Goal: Communication & Community: Answer question/provide support

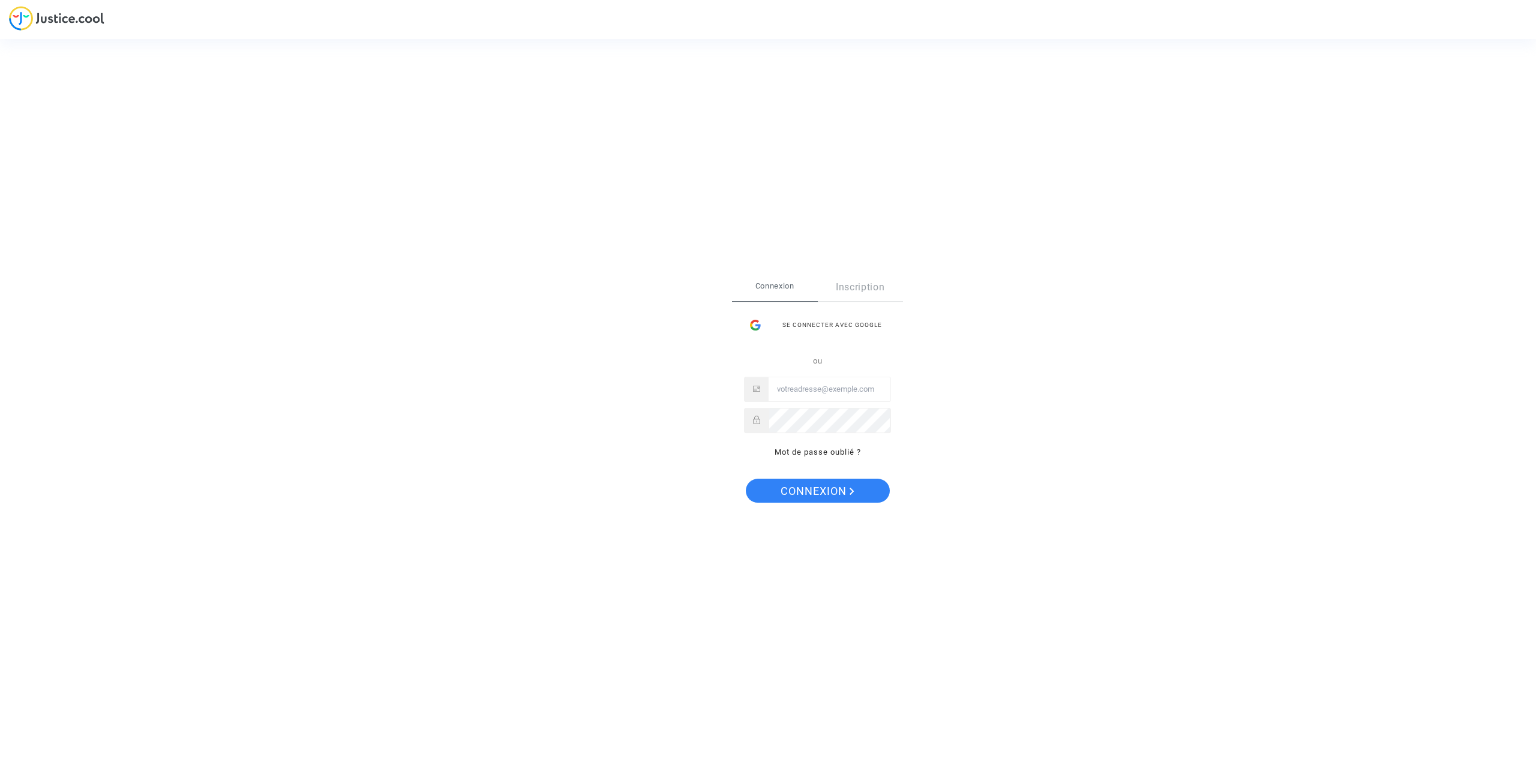
click at [811, 389] on input "Email" at bounding box center [830, 389] width 122 height 24
type input "a.aloulen@hotmail.fr"
click at [829, 492] on span "Connexion" at bounding box center [817, 491] width 74 height 25
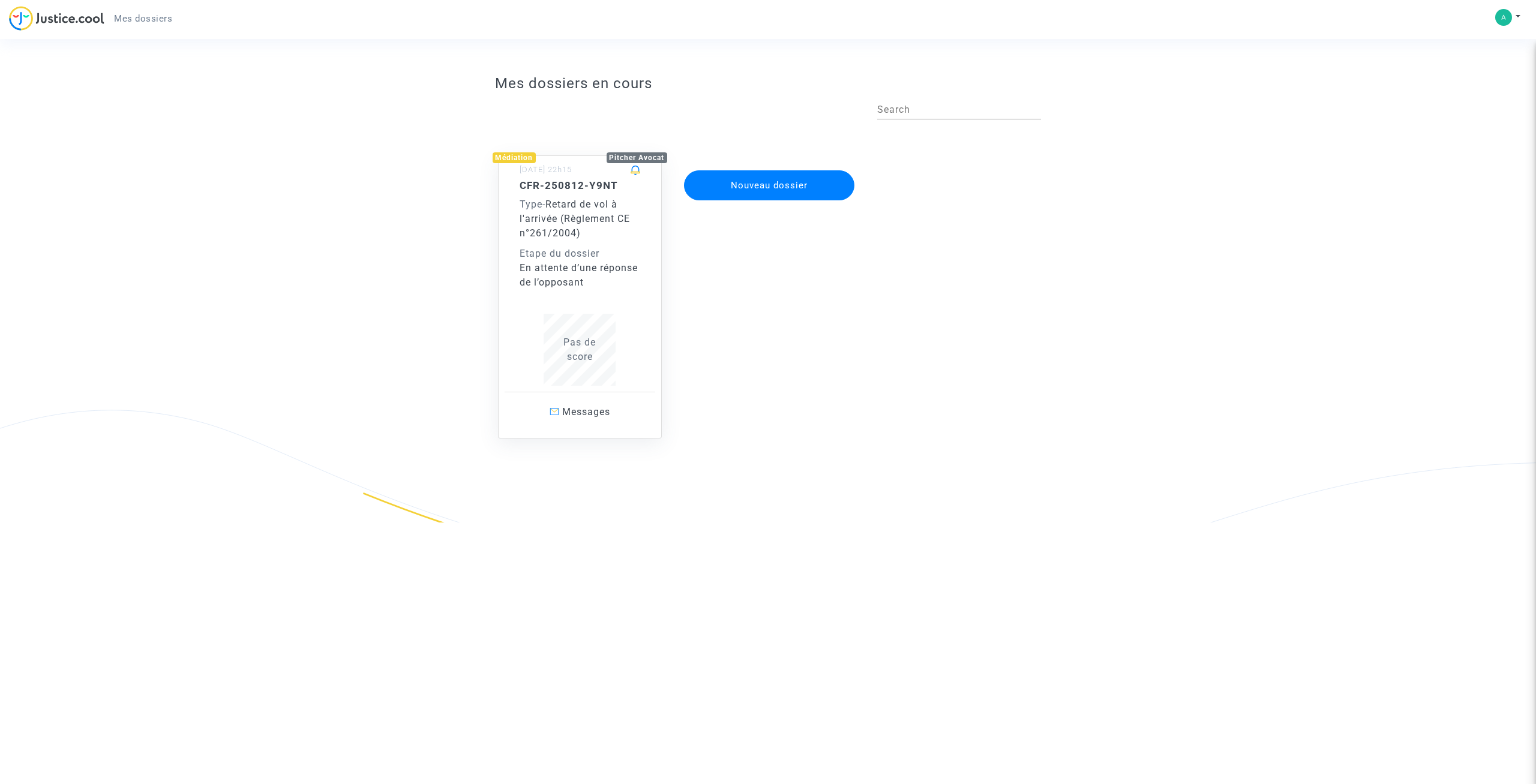
click at [543, 266] on div "En attente d’une réponse de l’opposant" at bounding box center [580, 275] width 121 height 29
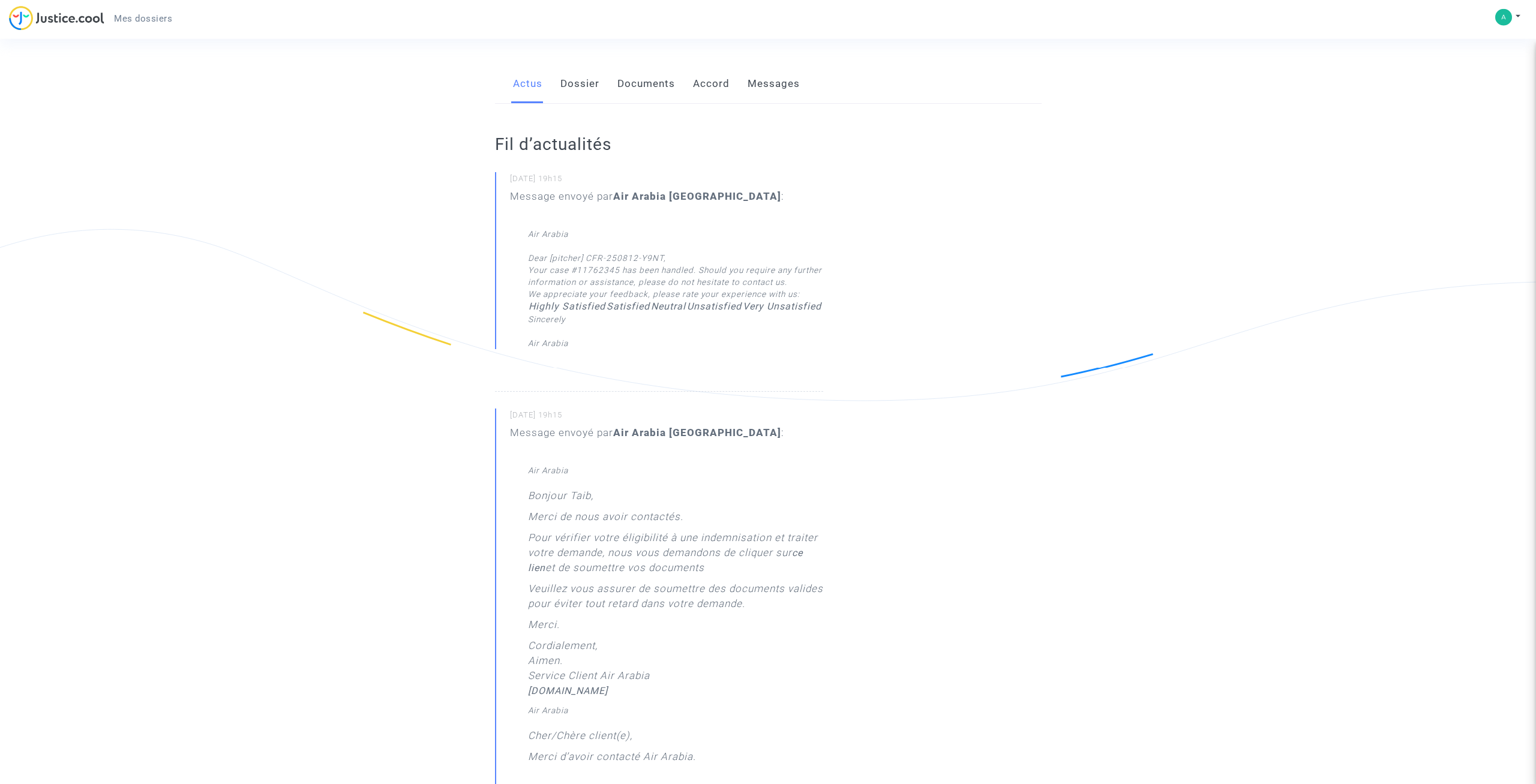
scroll to position [184, 0]
drag, startPoint x: 688, startPoint y: 532, endPoint x: 722, endPoint y: 570, distance: 51.0
click at [722, 570] on p "Pour vérifier votre éligibilité à une indemnisation et traiter votre demande, n…" at bounding box center [676, 553] width 295 height 51
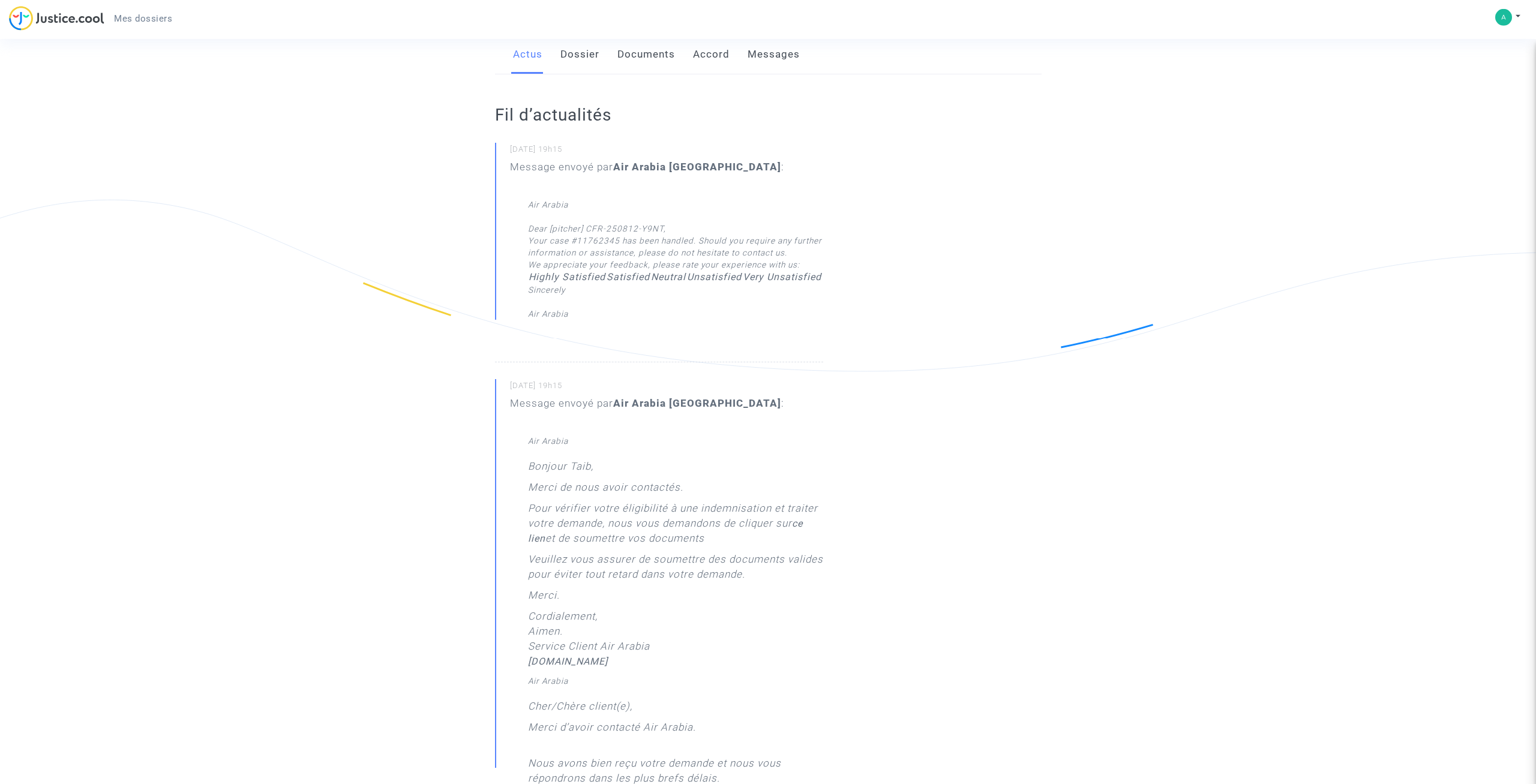
scroll to position [245, 0]
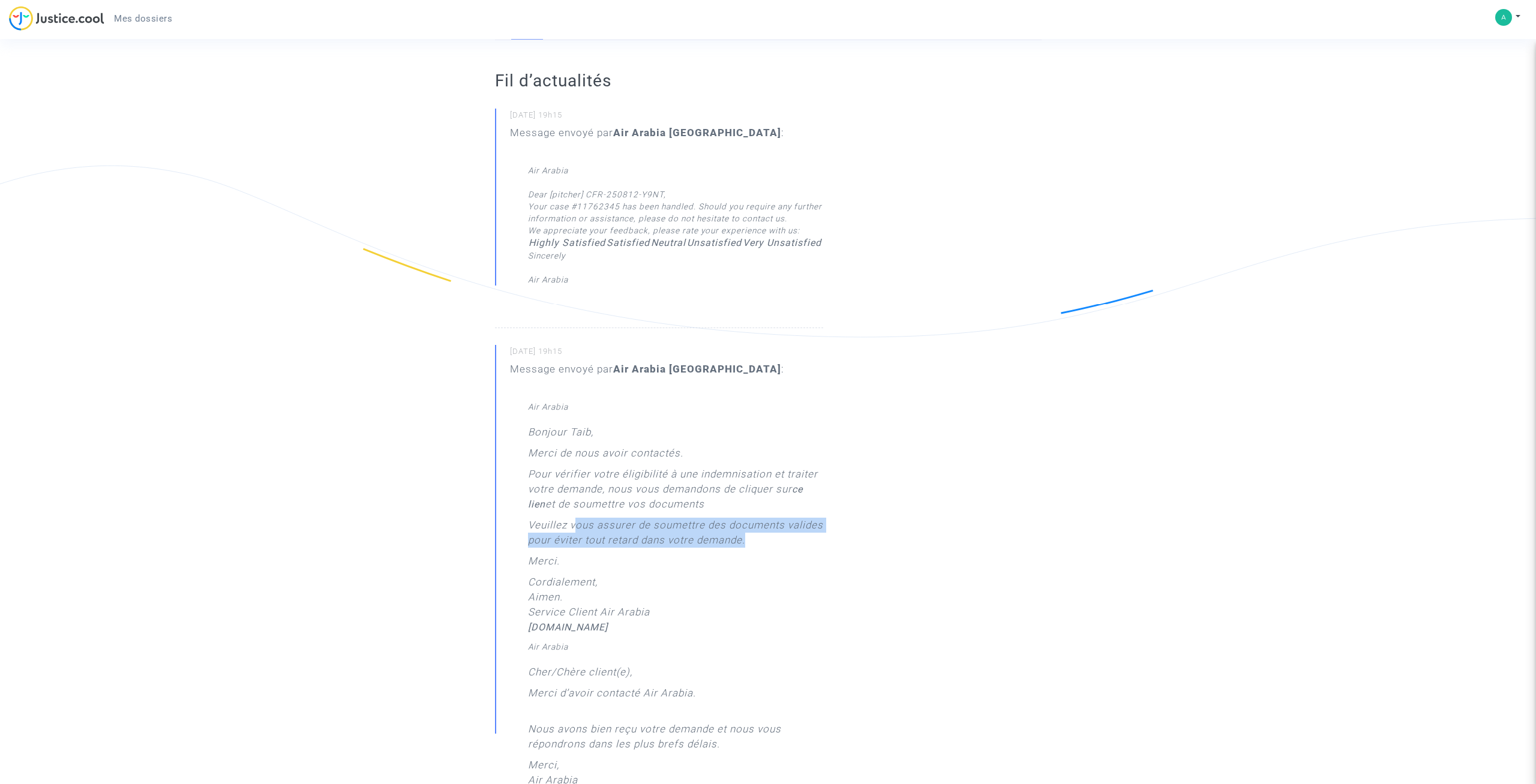
drag, startPoint x: 572, startPoint y: 532, endPoint x: 759, endPoint y: 541, distance: 187.2
click at [759, 541] on p "Veuillez vous assurer de soumettre des documents valides pour éviter tout retar…" at bounding box center [676, 536] width 295 height 36
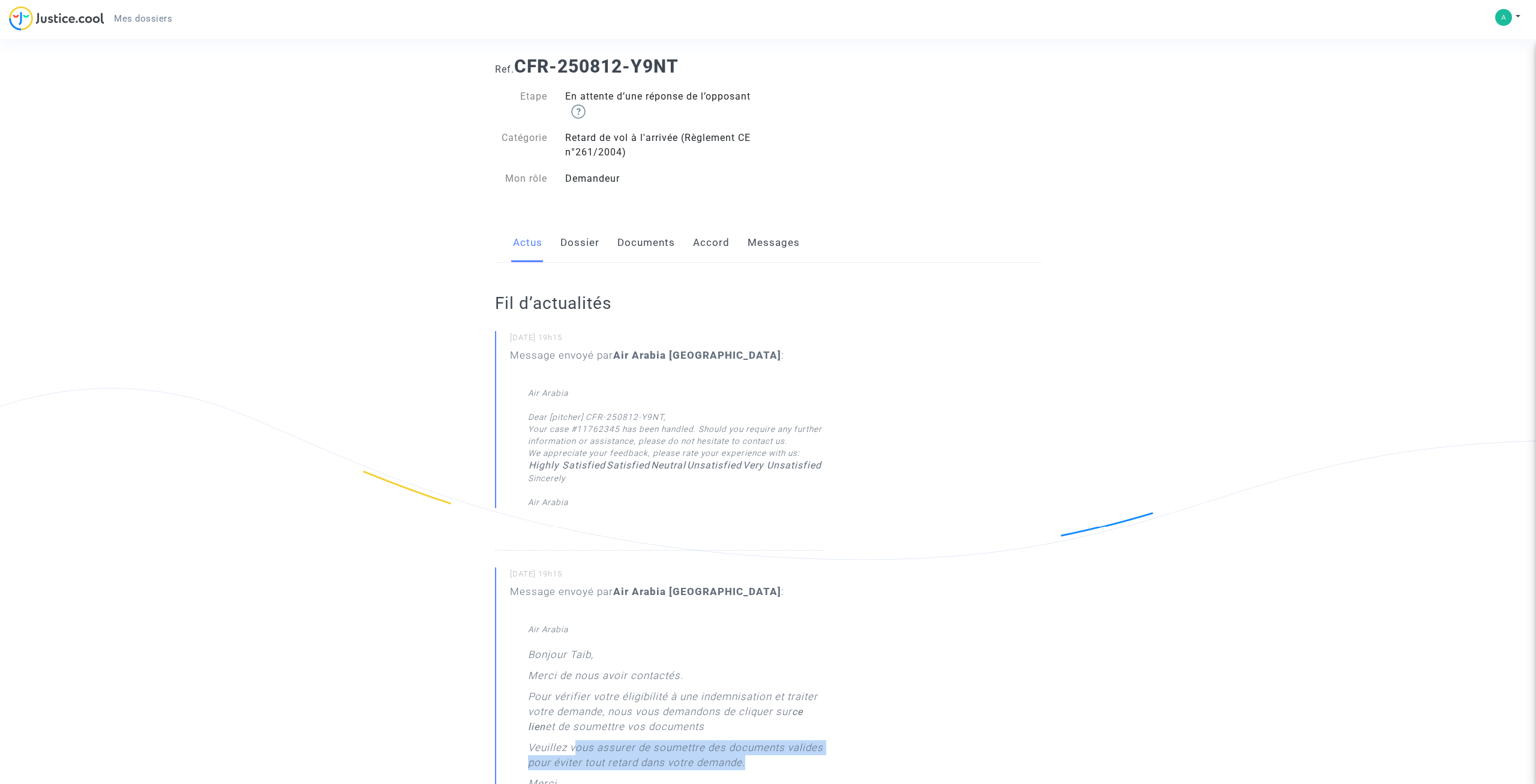
scroll to position [0, 0]
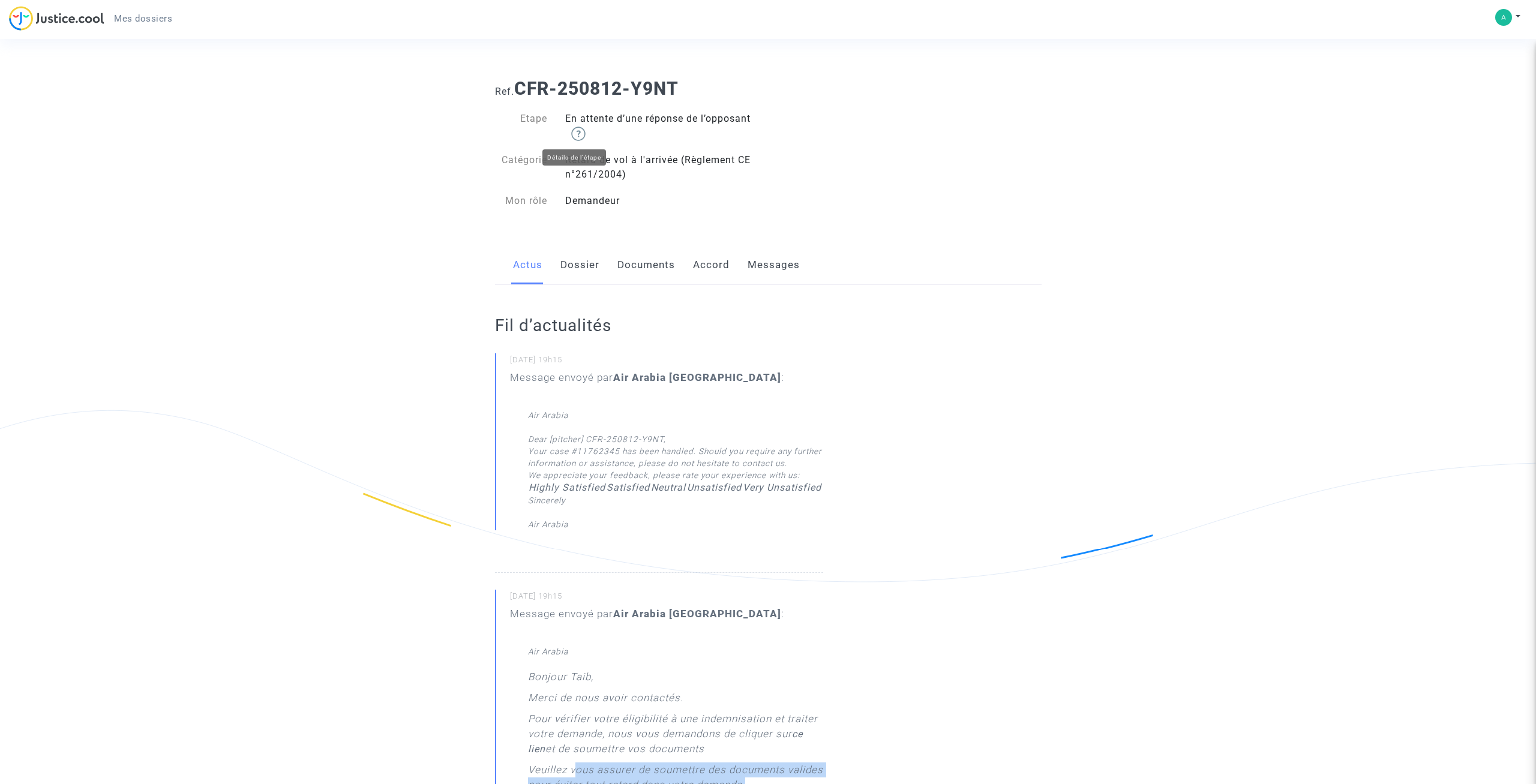
click at [577, 132] on img at bounding box center [578, 134] width 15 height 15
click at [644, 267] on link "Documents" at bounding box center [646, 265] width 58 height 39
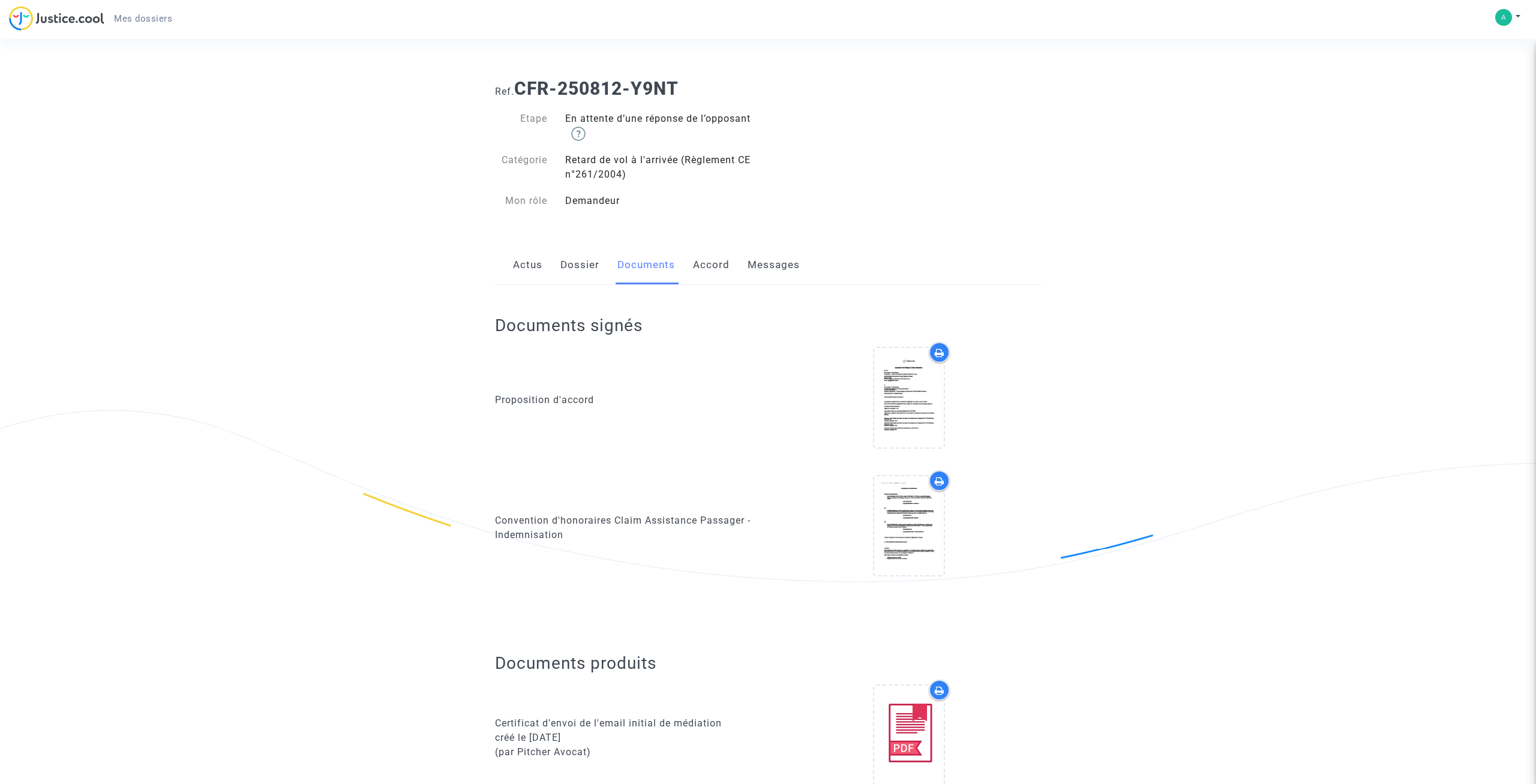
click at [696, 264] on link "Accord" at bounding box center [711, 265] width 37 height 39
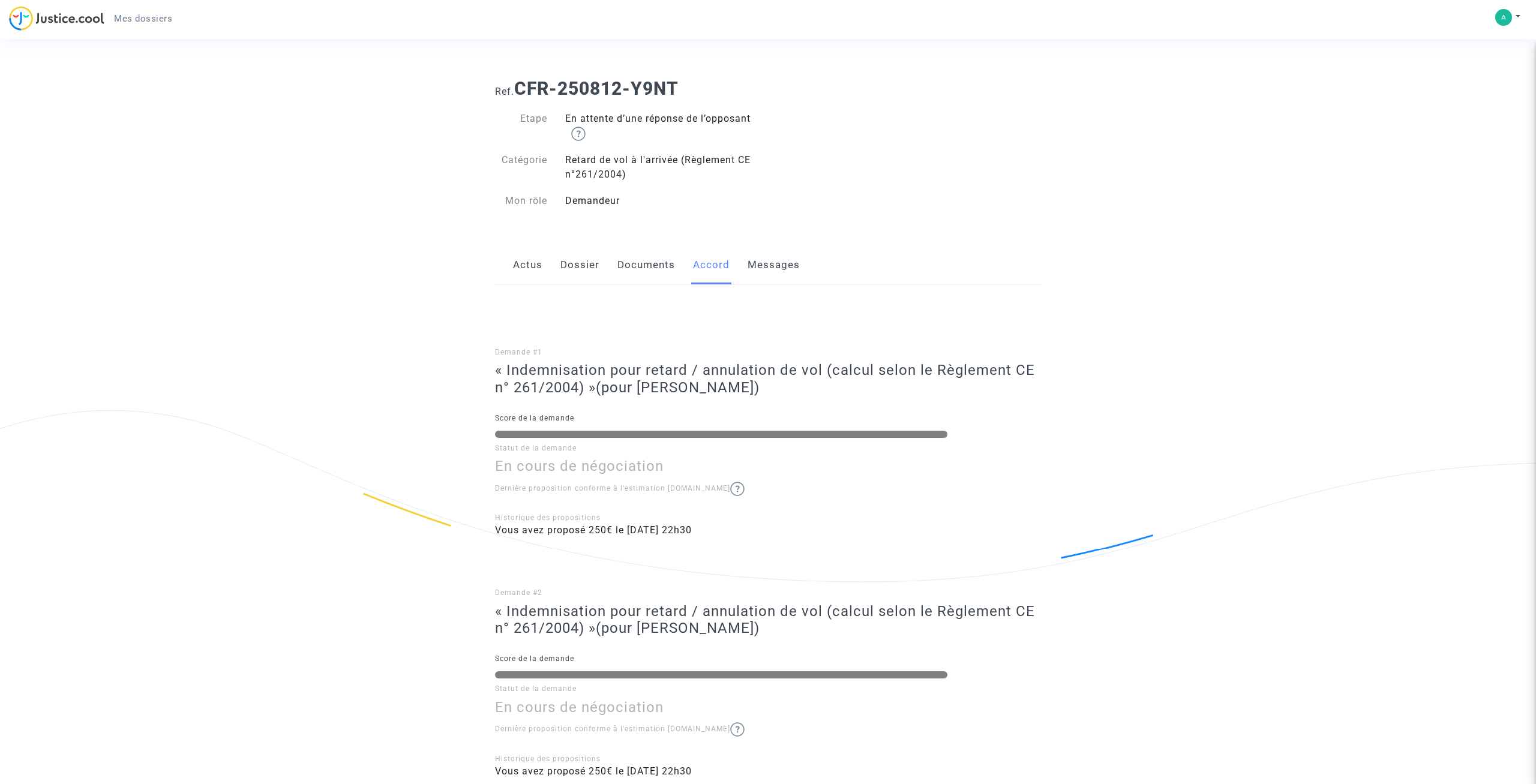
click at [763, 264] on link "Messages" at bounding box center [773, 265] width 52 height 39
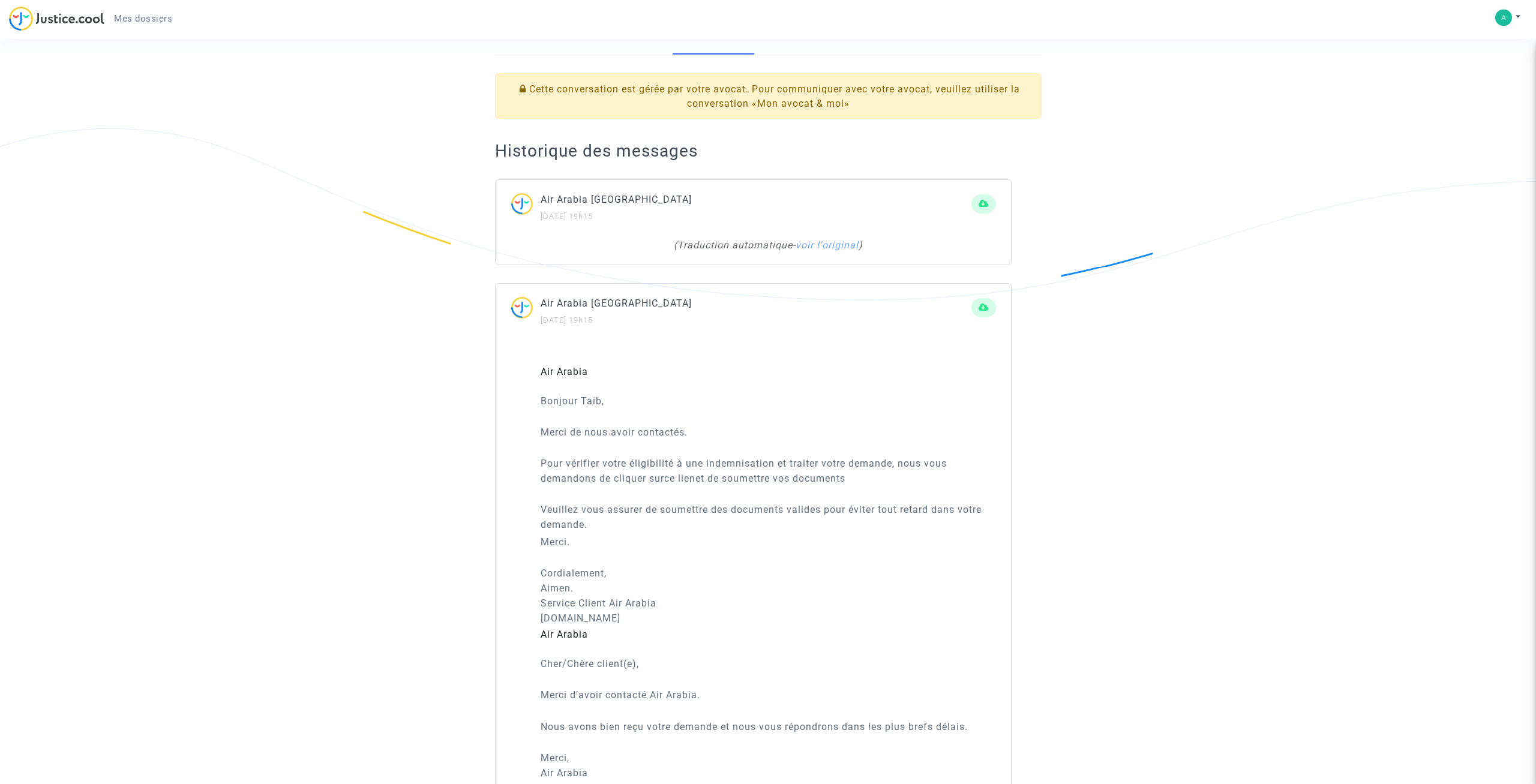
scroll to position [184, 0]
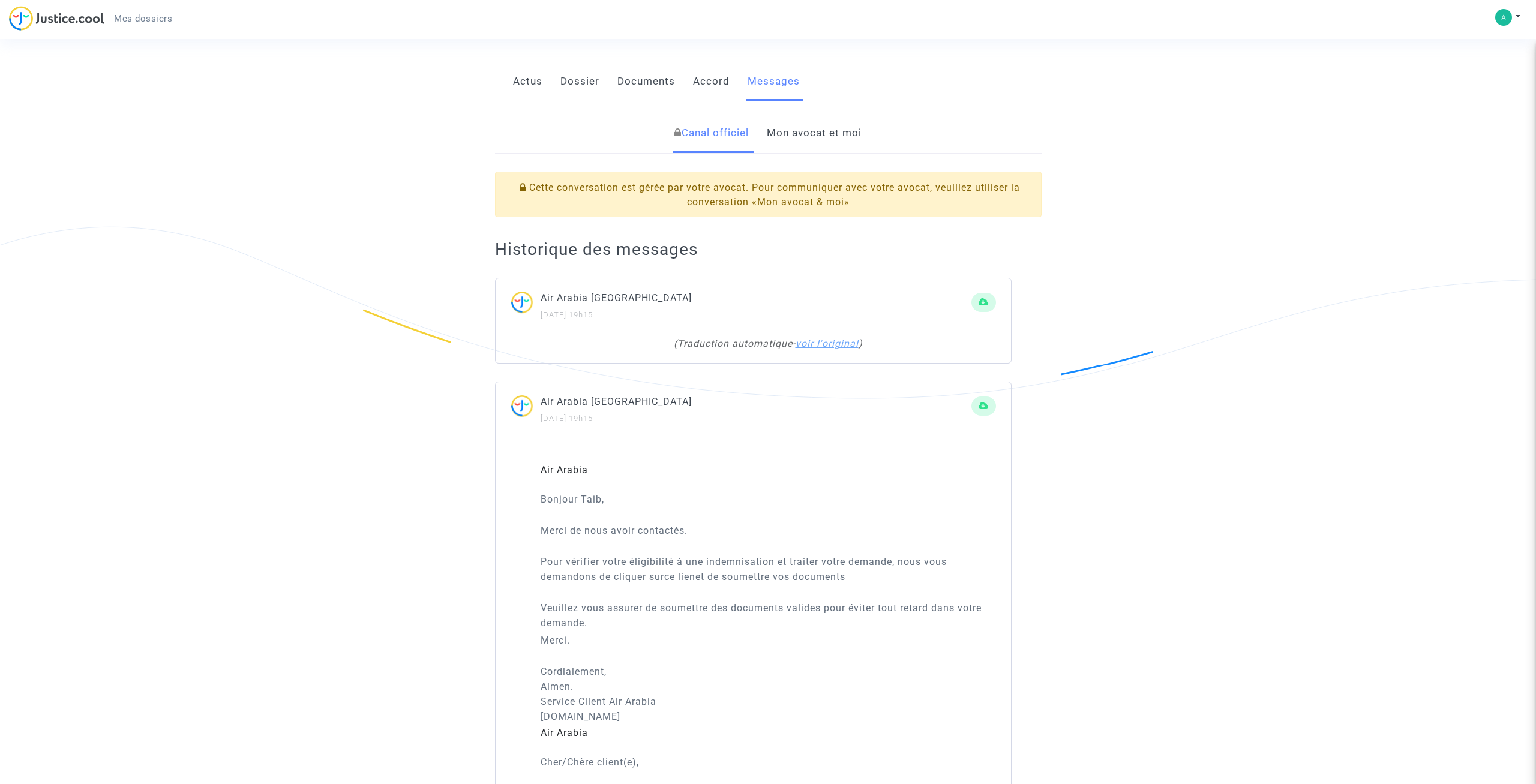
click at [830, 342] on link "voir l'original" at bounding box center [827, 344] width 63 height 11
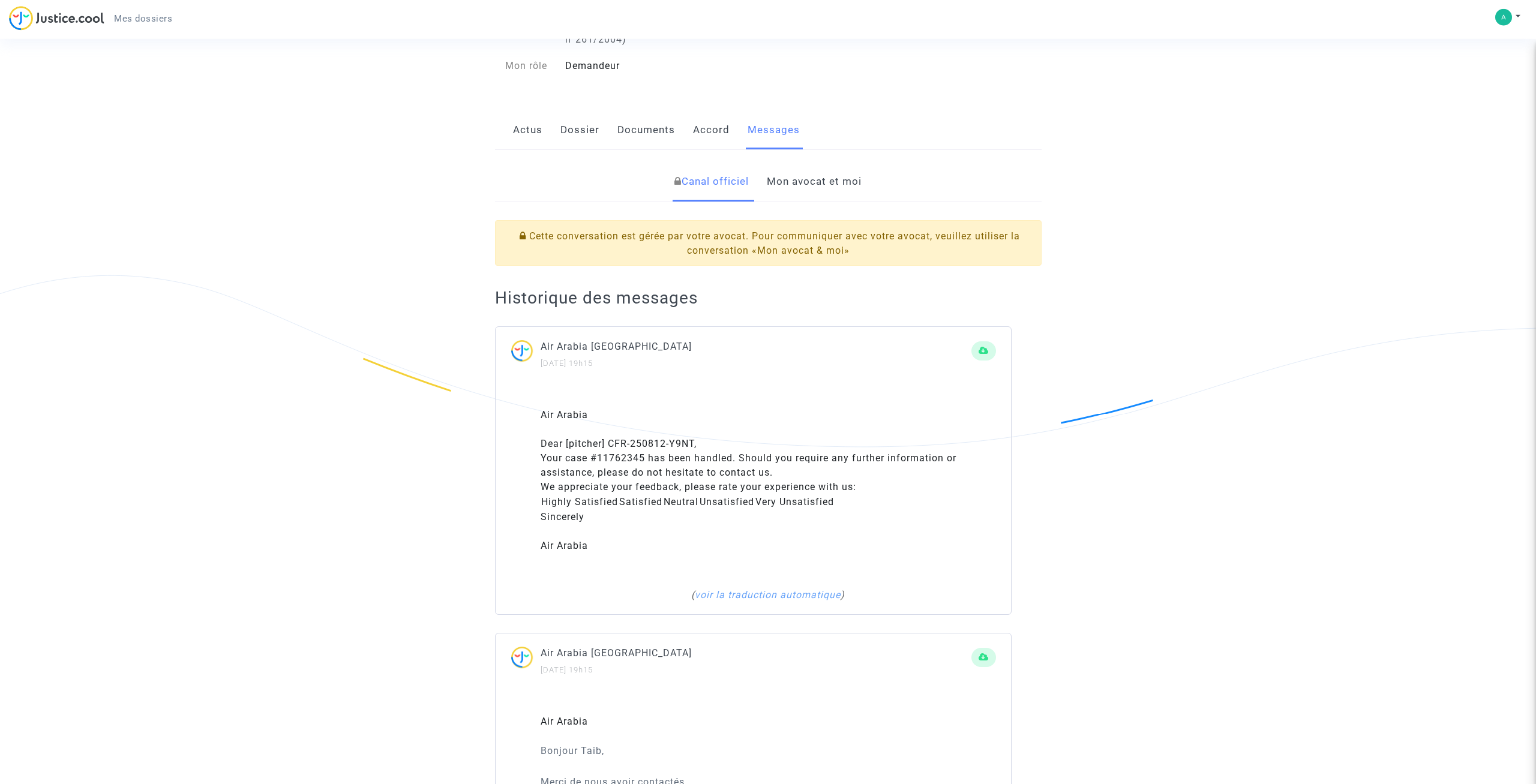
scroll to position [122, 0]
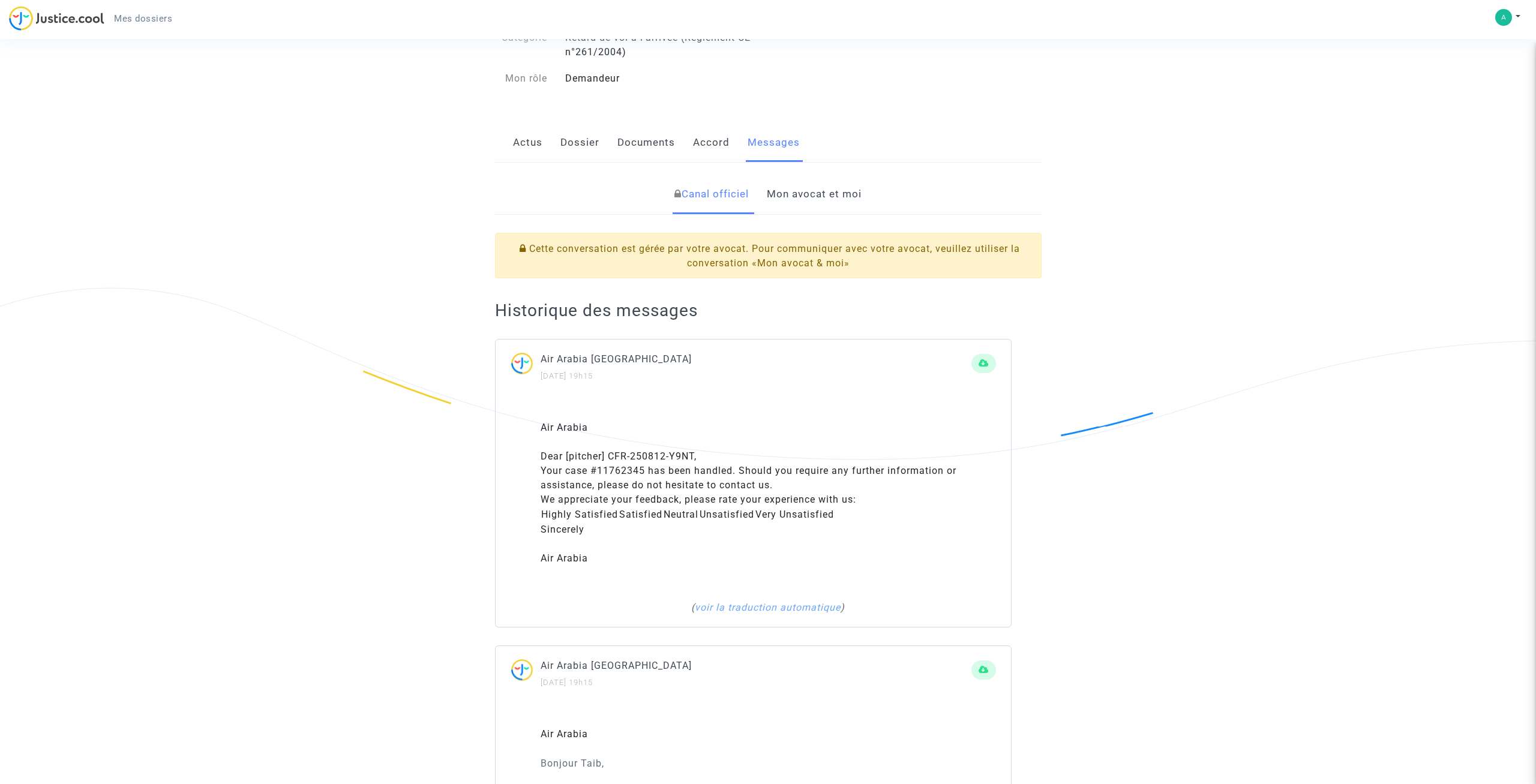
click at [808, 197] on link "Mon avocat et moi" at bounding box center [815, 194] width 95 height 39
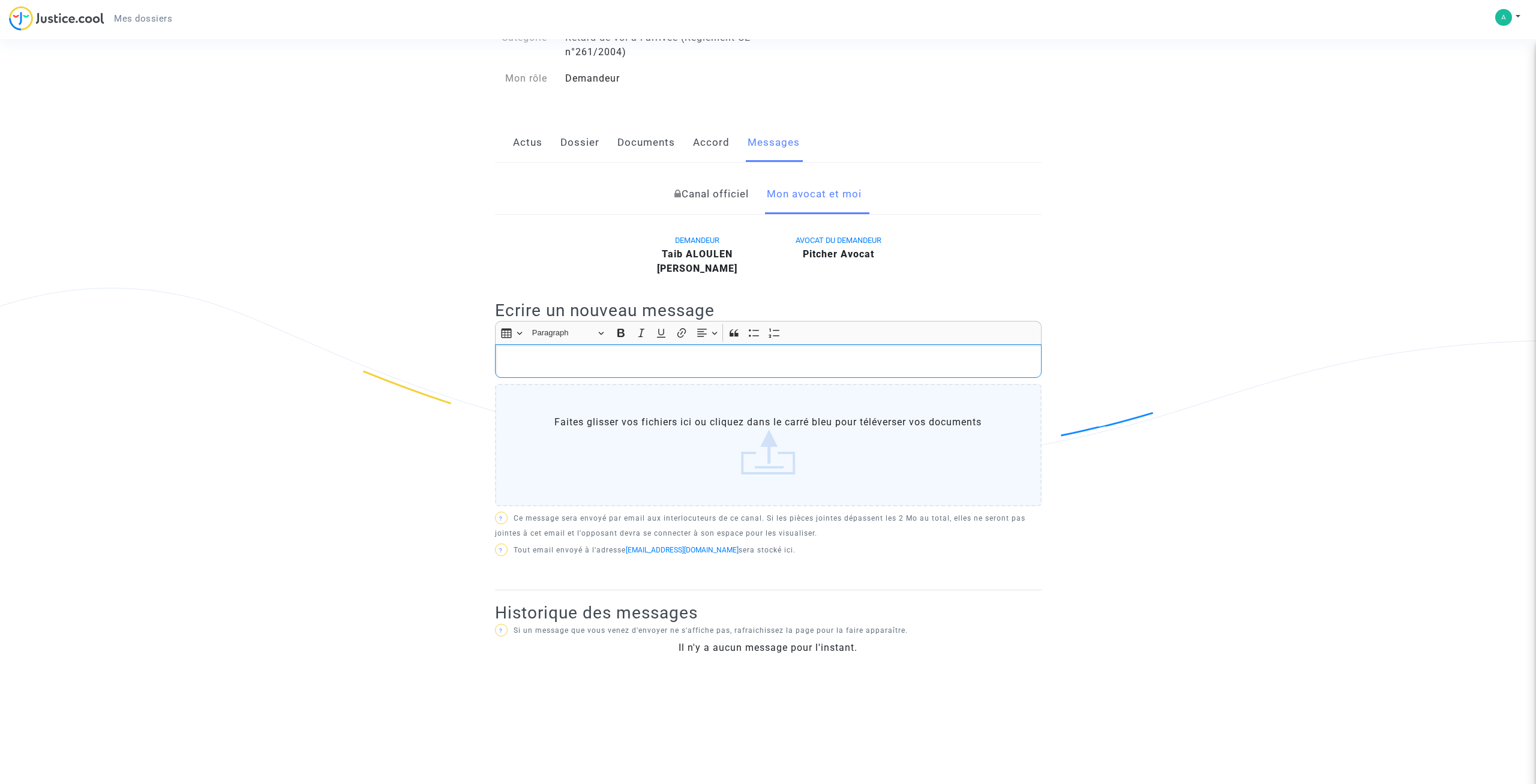
click at [570, 364] on p "Rich Text Editor, main" at bounding box center [768, 361] width 534 height 15
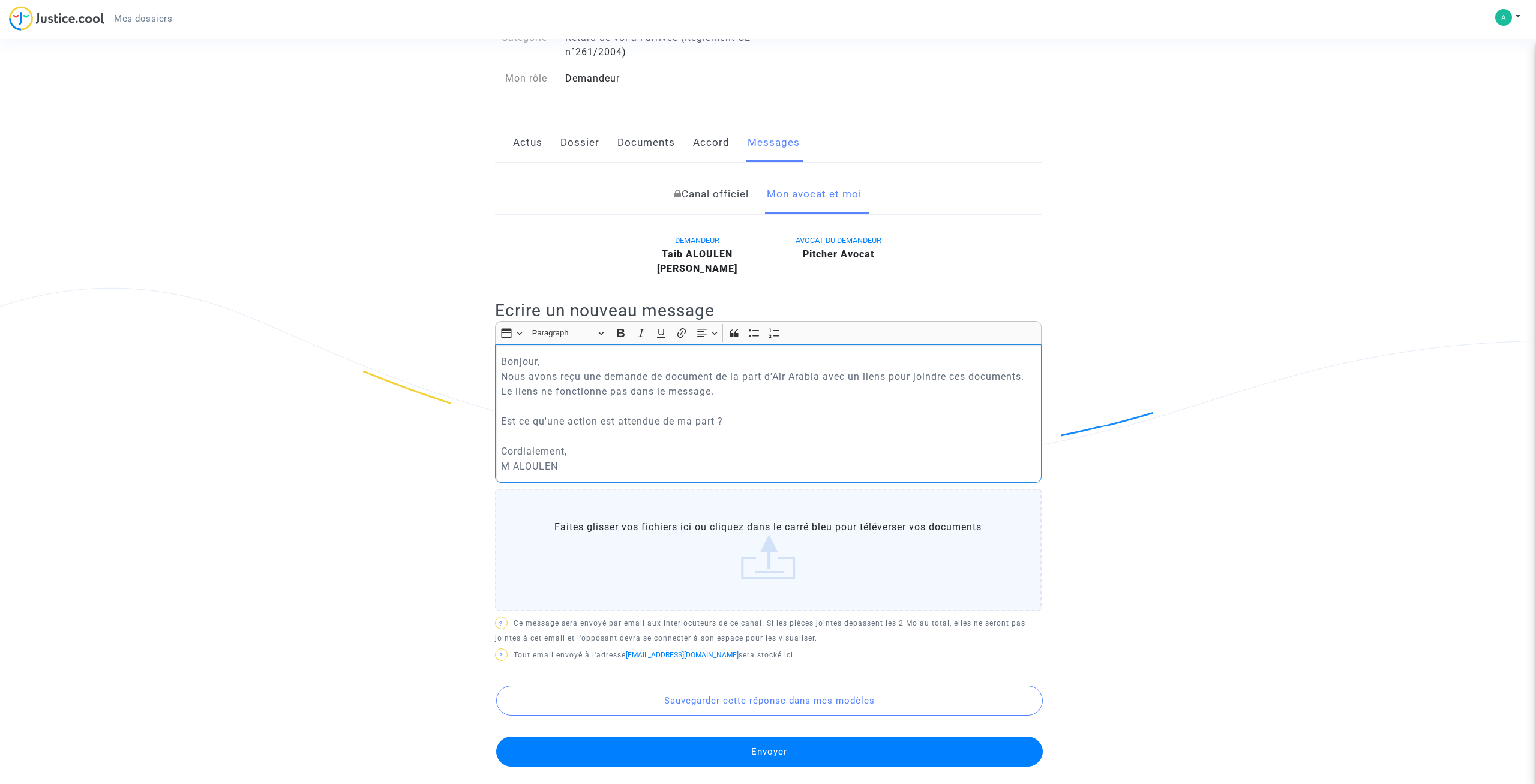
click at [770, 751] on button "Envoyer" at bounding box center [770, 751] width 546 height 30
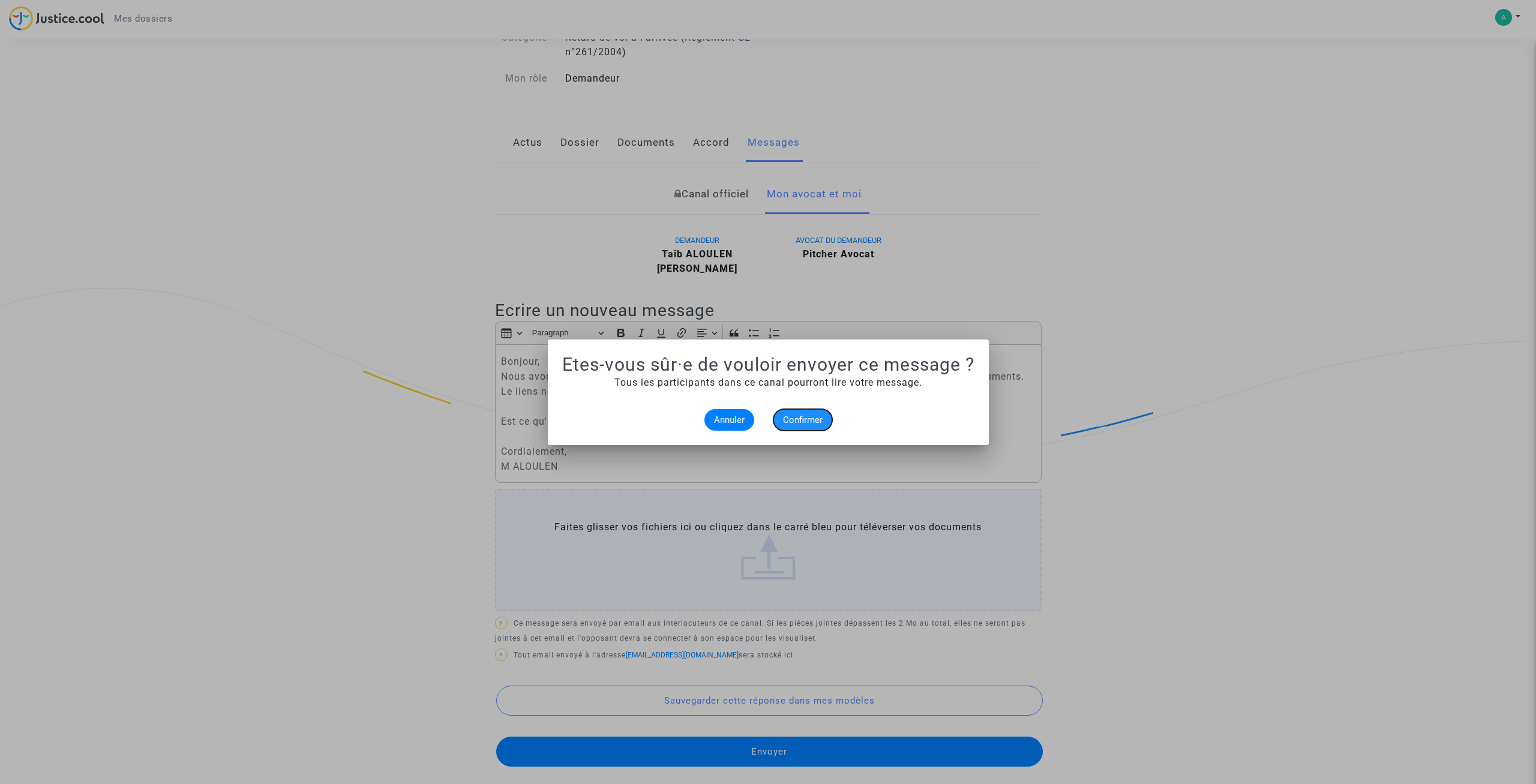
click at [803, 420] on span "Confirmer" at bounding box center [803, 420] width 39 height 11
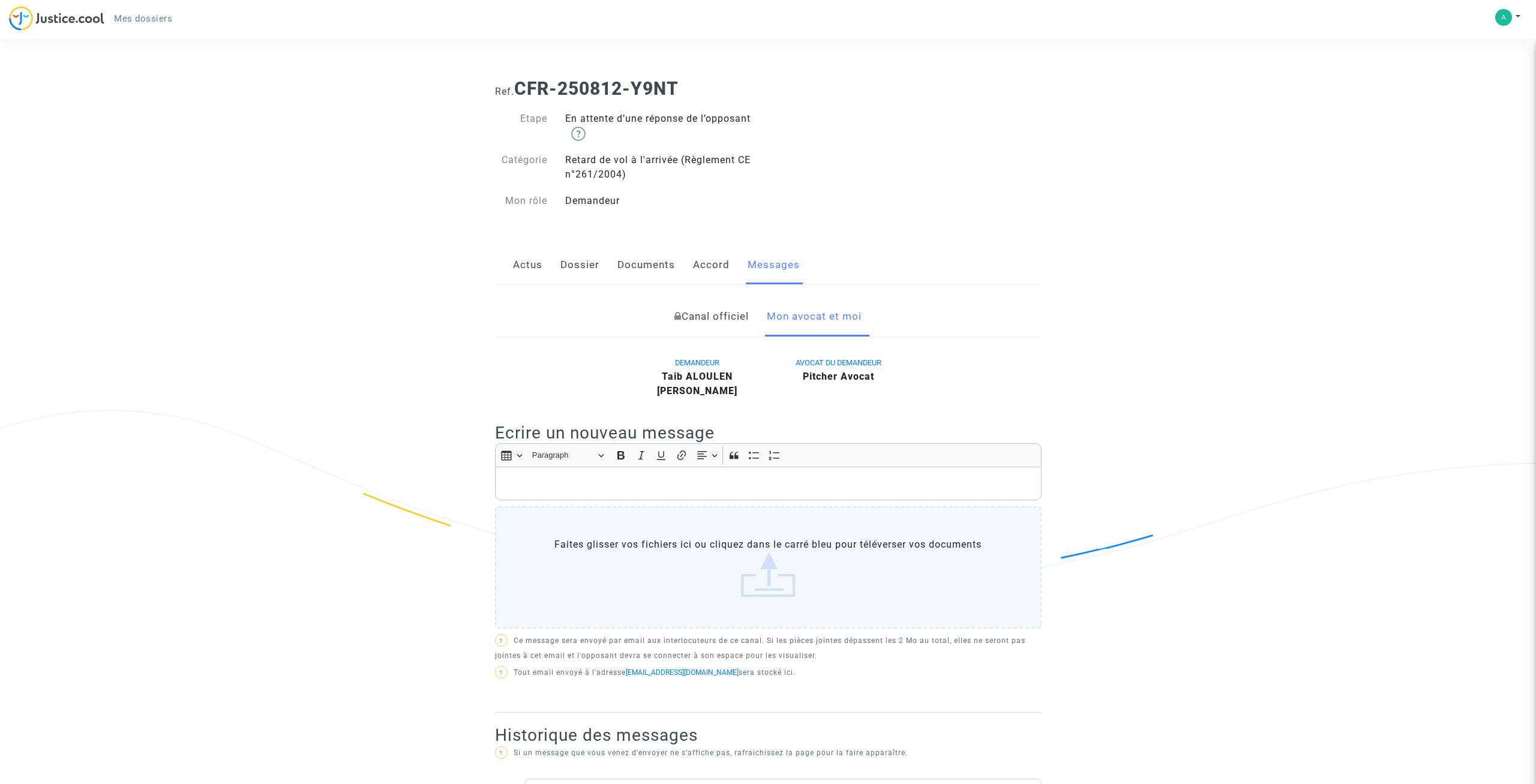
click at [694, 327] on link "Canal officiel" at bounding box center [711, 317] width 74 height 39
